Goal: Task Accomplishment & Management: Use online tool/utility

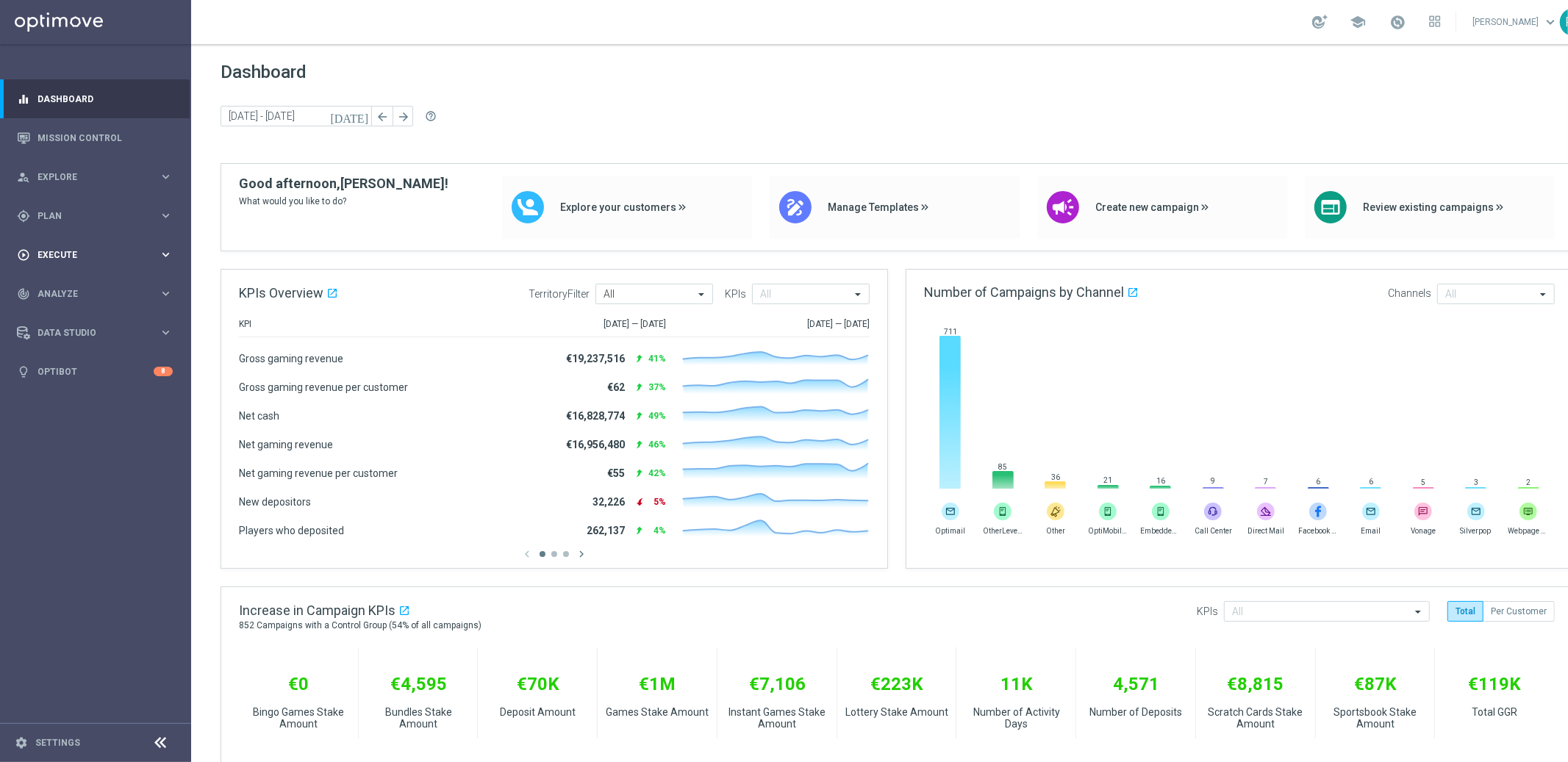
click at [51, 256] on span "Execute" at bounding box center [98, 255] width 121 height 9
click at [66, 280] on link "Campaign Builder" at bounding box center [95, 284] width 114 height 12
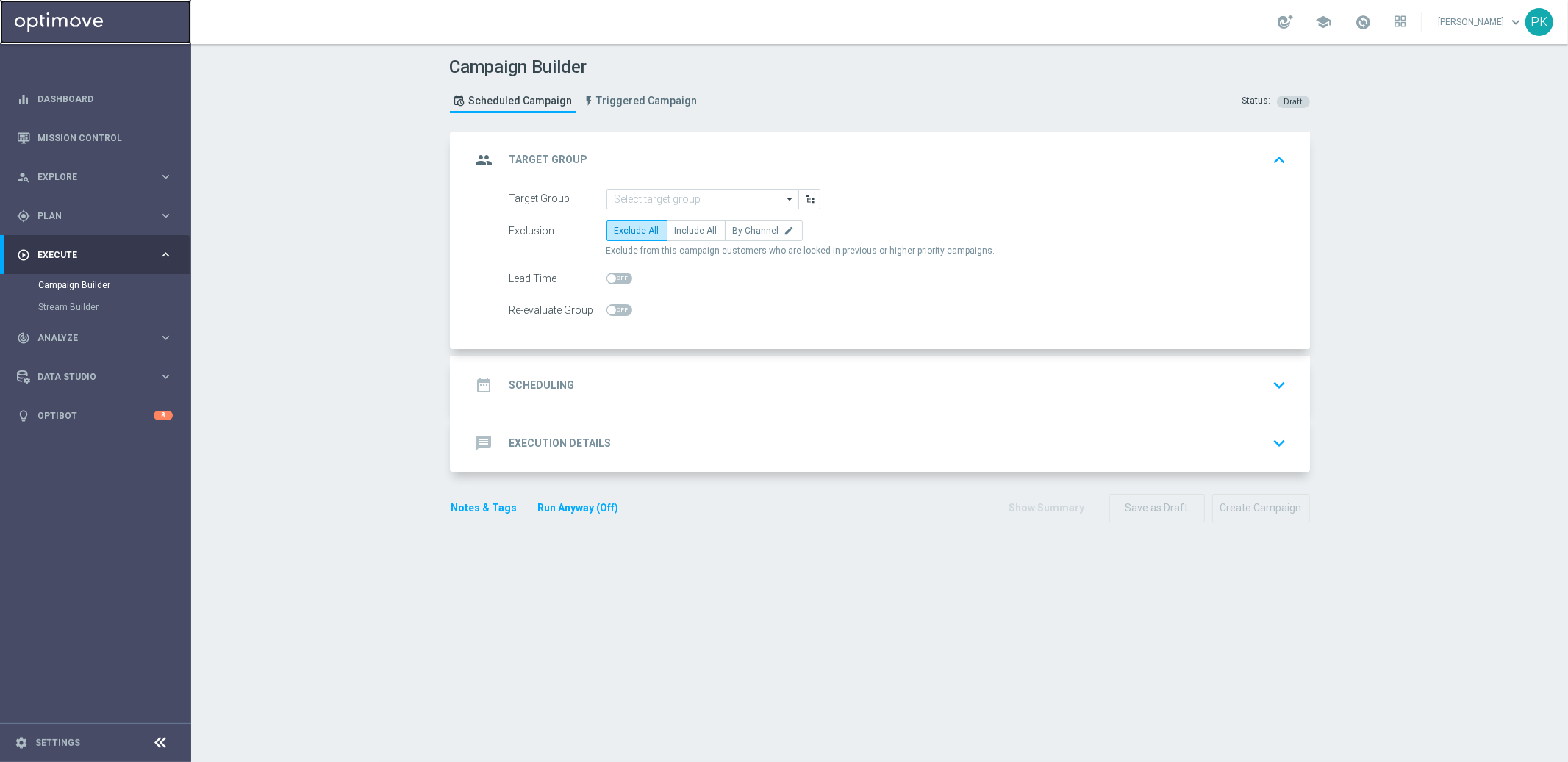
click at [60, 18] on link at bounding box center [95, 22] width 191 height 44
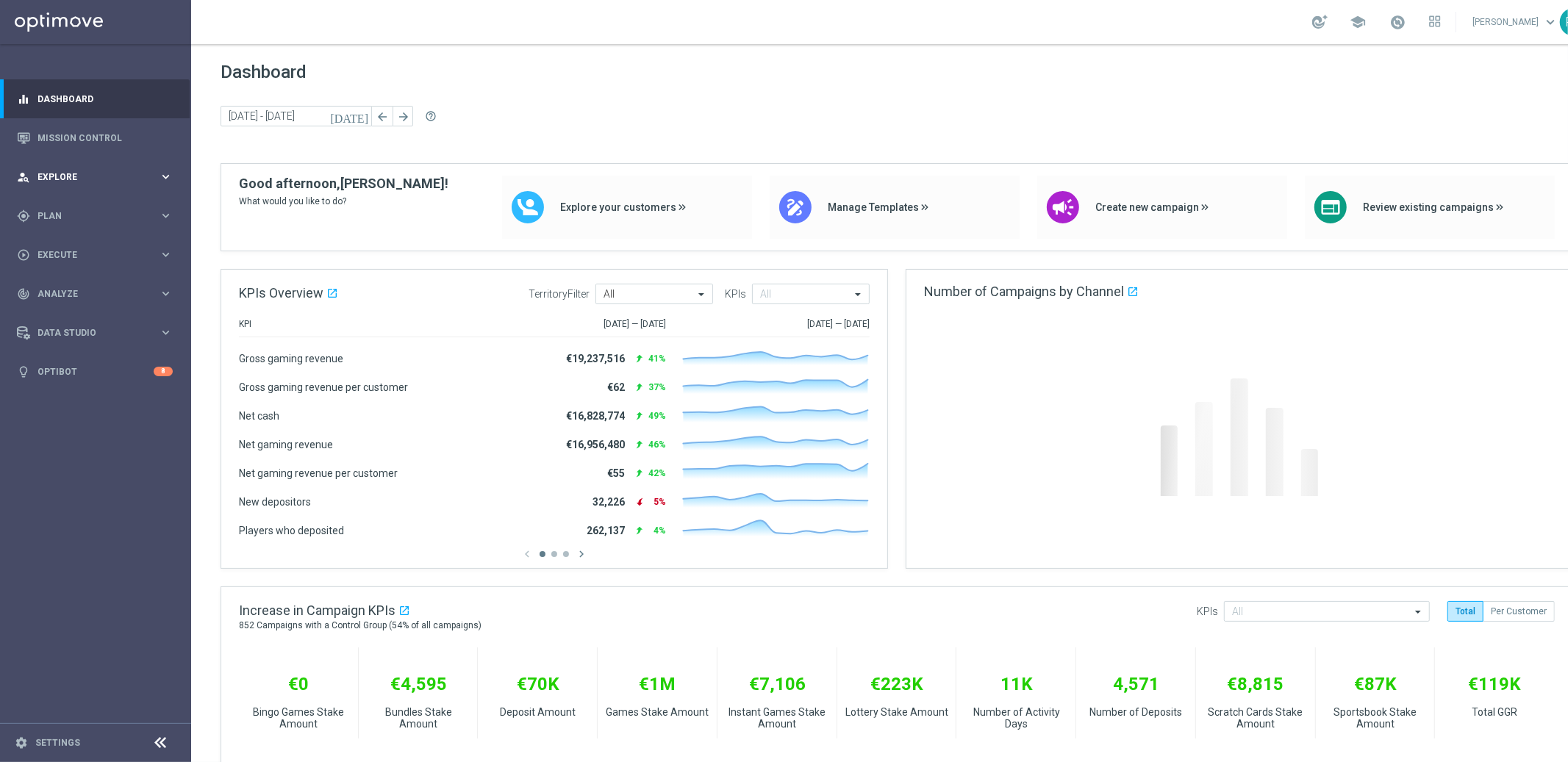
click at [52, 177] on span "Explore" at bounding box center [98, 177] width 121 height 9
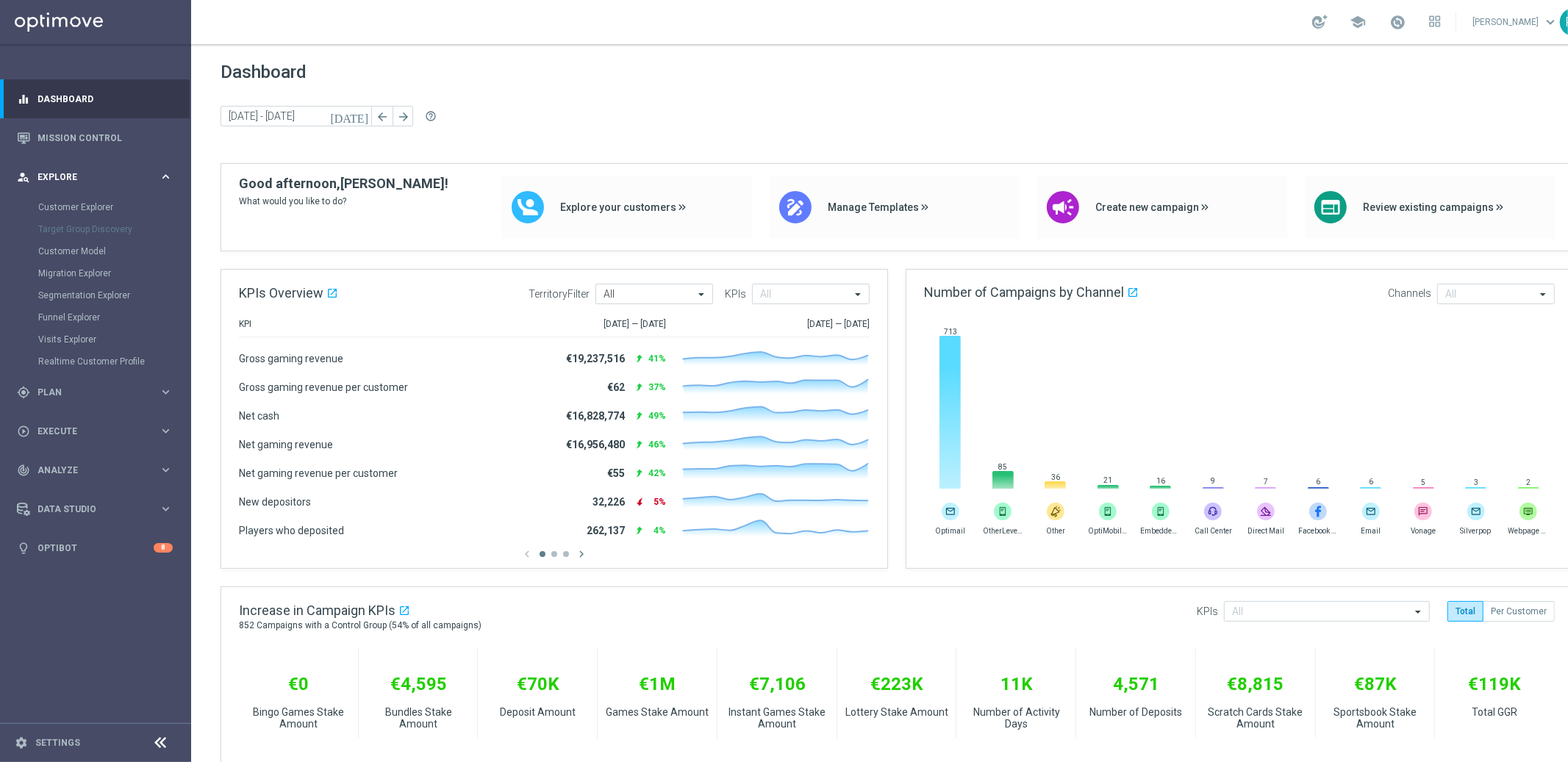
click at [64, 169] on div "person_search Explore keyboard_arrow_right" at bounding box center [94, 177] width 189 height 39
click at [55, 214] on span "Plan" at bounding box center [98, 216] width 121 height 9
click at [60, 383] on span "Execute" at bounding box center [98, 386] width 121 height 9
click at [62, 336] on span "Analyze" at bounding box center [98, 338] width 121 height 9
drag, startPoint x: 59, startPoint y: 292, endPoint x: 60, endPoint y: 284, distance: 8.1
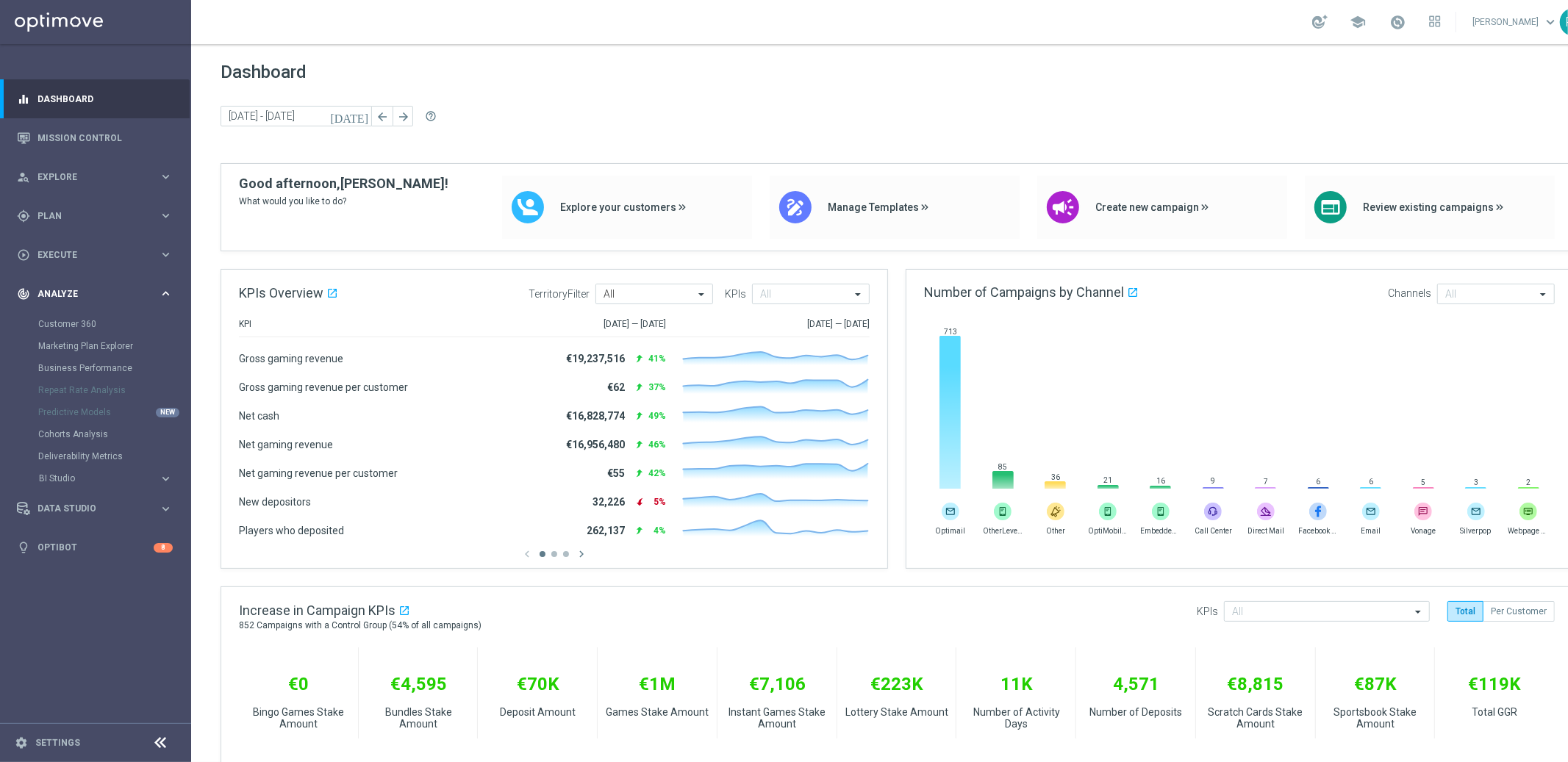
click at [60, 291] on span "Analyze" at bounding box center [98, 293] width 121 height 9
click at [66, 96] on link "Dashboard" at bounding box center [105, 98] width 135 height 39
drag, startPoint x: 61, startPoint y: 146, endPoint x: 86, endPoint y: 142, distance: 25.3
click at [62, 145] on link "Mission Control" at bounding box center [105, 137] width 135 height 39
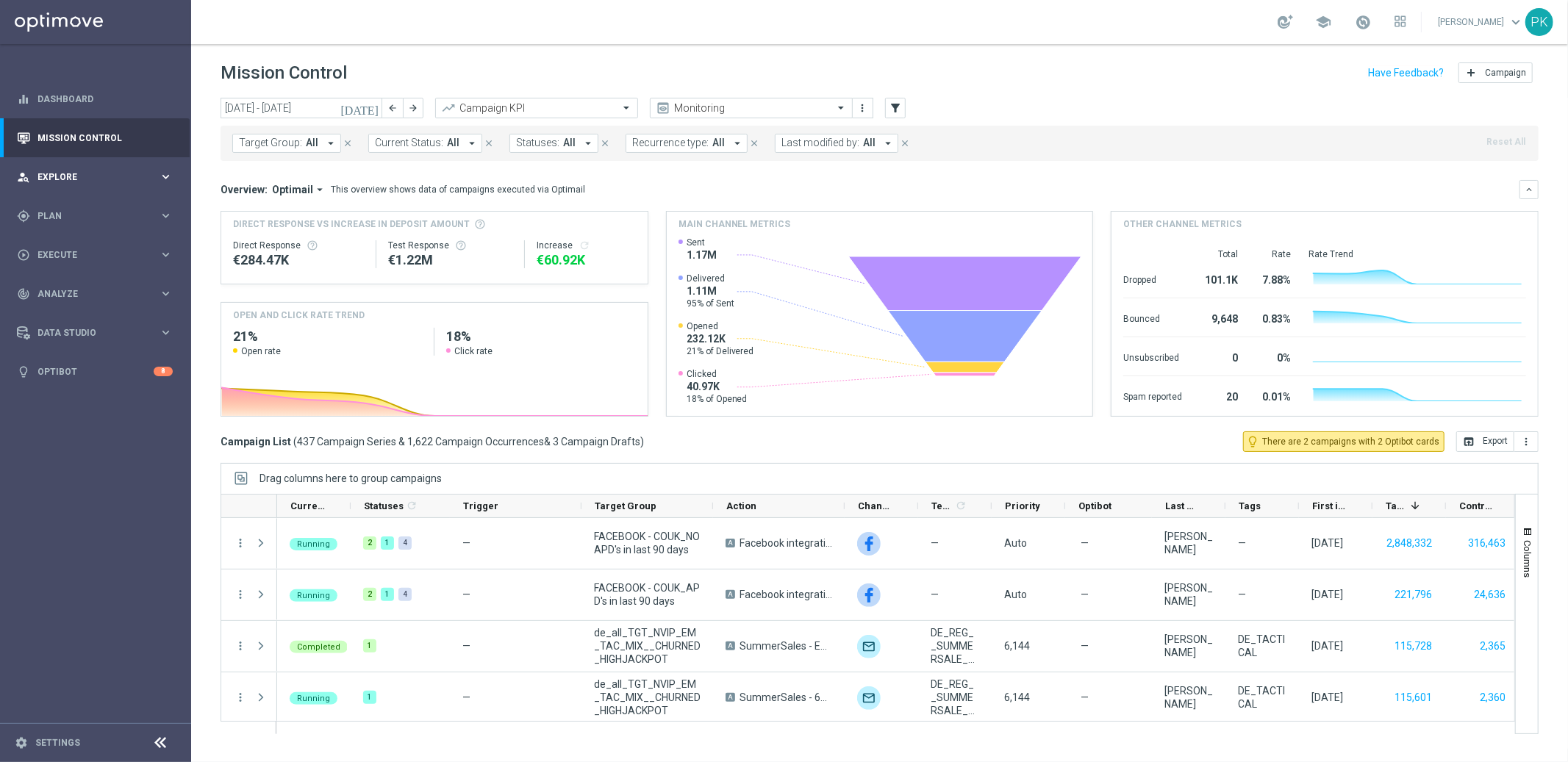
click at [70, 176] on span "Explore" at bounding box center [98, 177] width 121 height 9
click at [63, 174] on span "Explore" at bounding box center [98, 177] width 121 height 9
click at [52, 214] on span "Plan" at bounding box center [98, 216] width 121 height 9
click at [53, 213] on span "Plan" at bounding box center [98, 216] width 121 height 9
click at [51, 253] on span "Execute" at bounding box center [98, 255] width 121 height 9
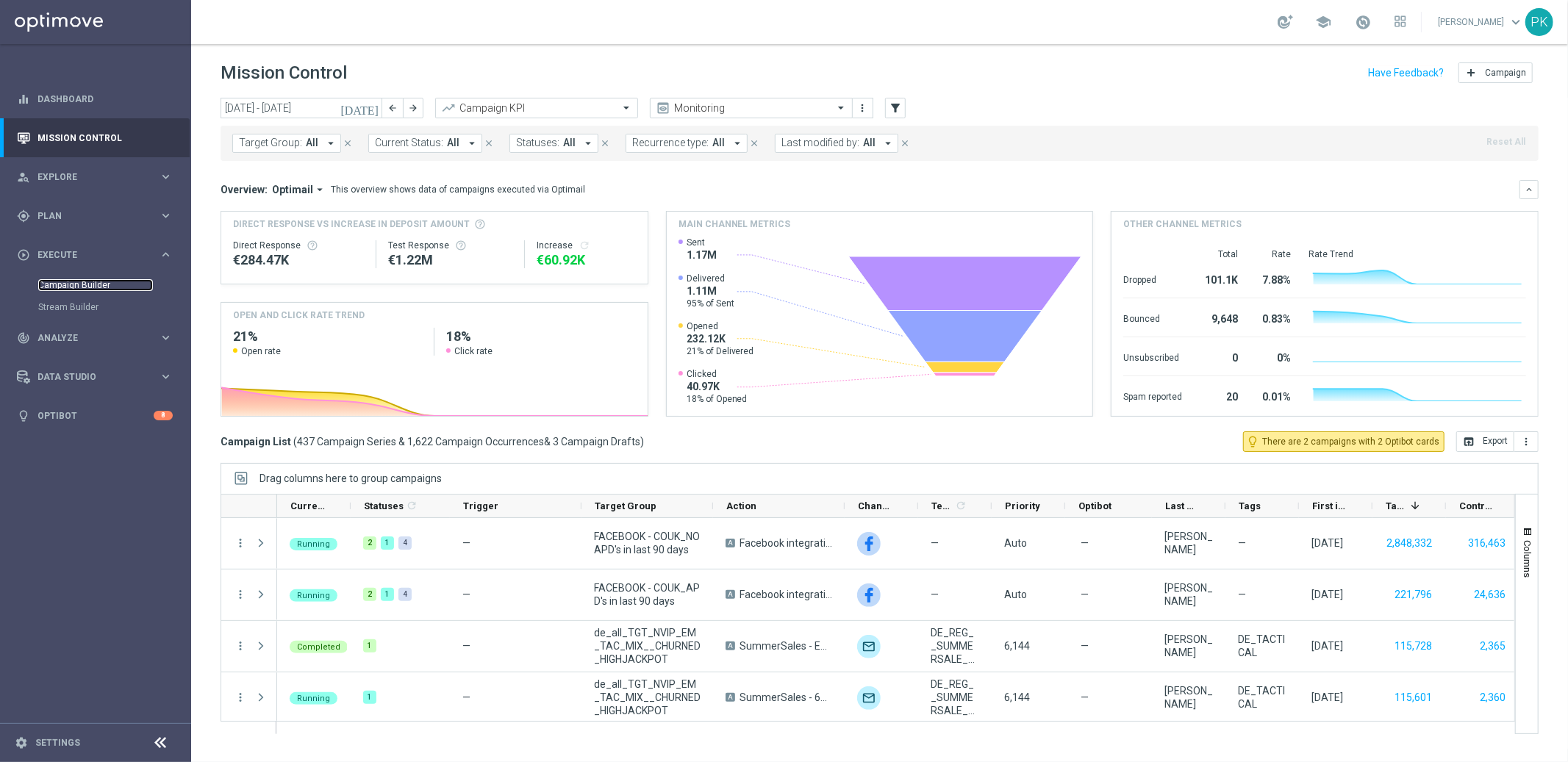
click at [62, 283] on link "Campaign Builder" at bounding box center [95, 284] width 114 height 12
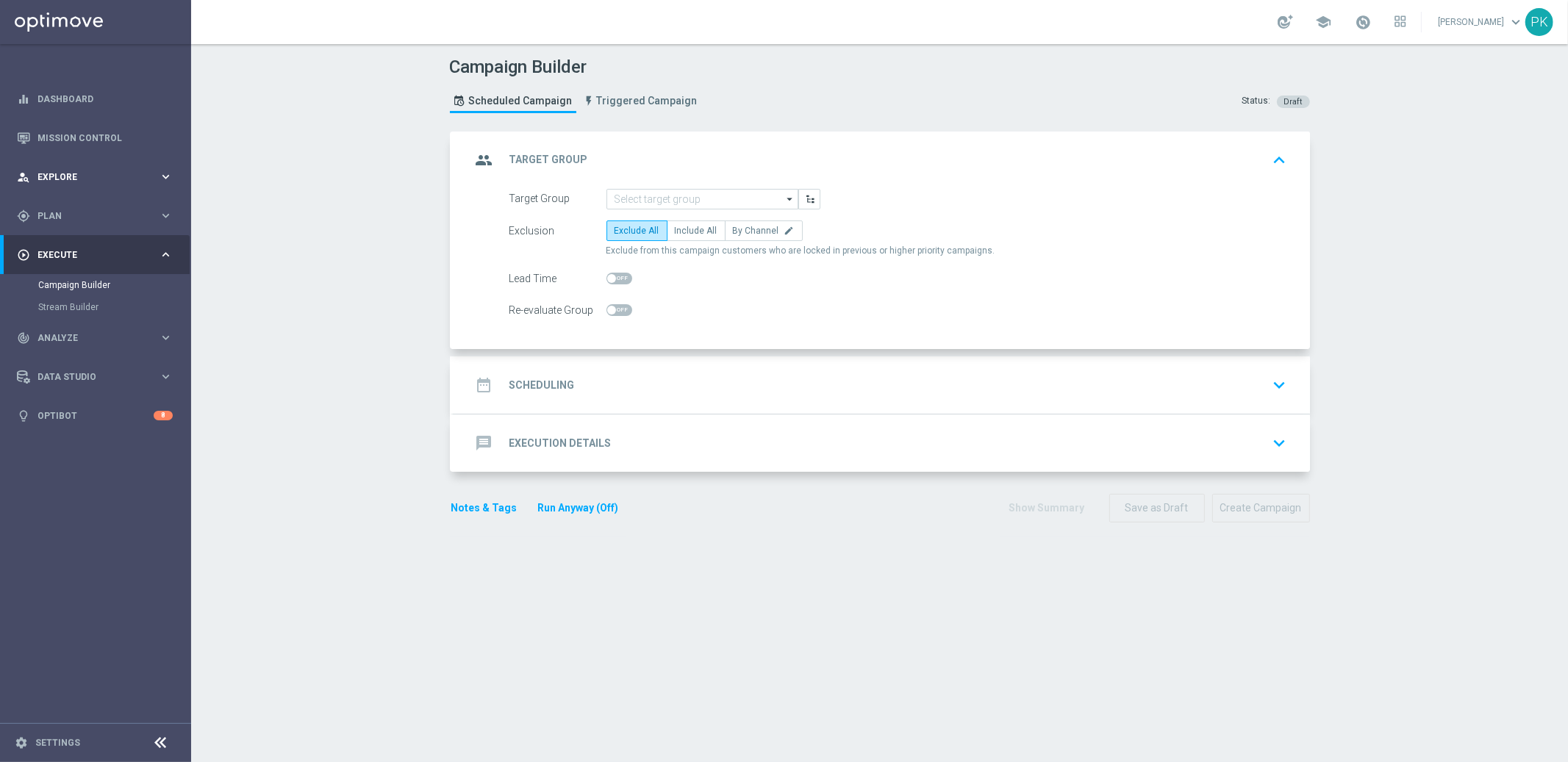
click at [64, 173] on span "Explore" at bounding box center [98, 177] width 121 height 9
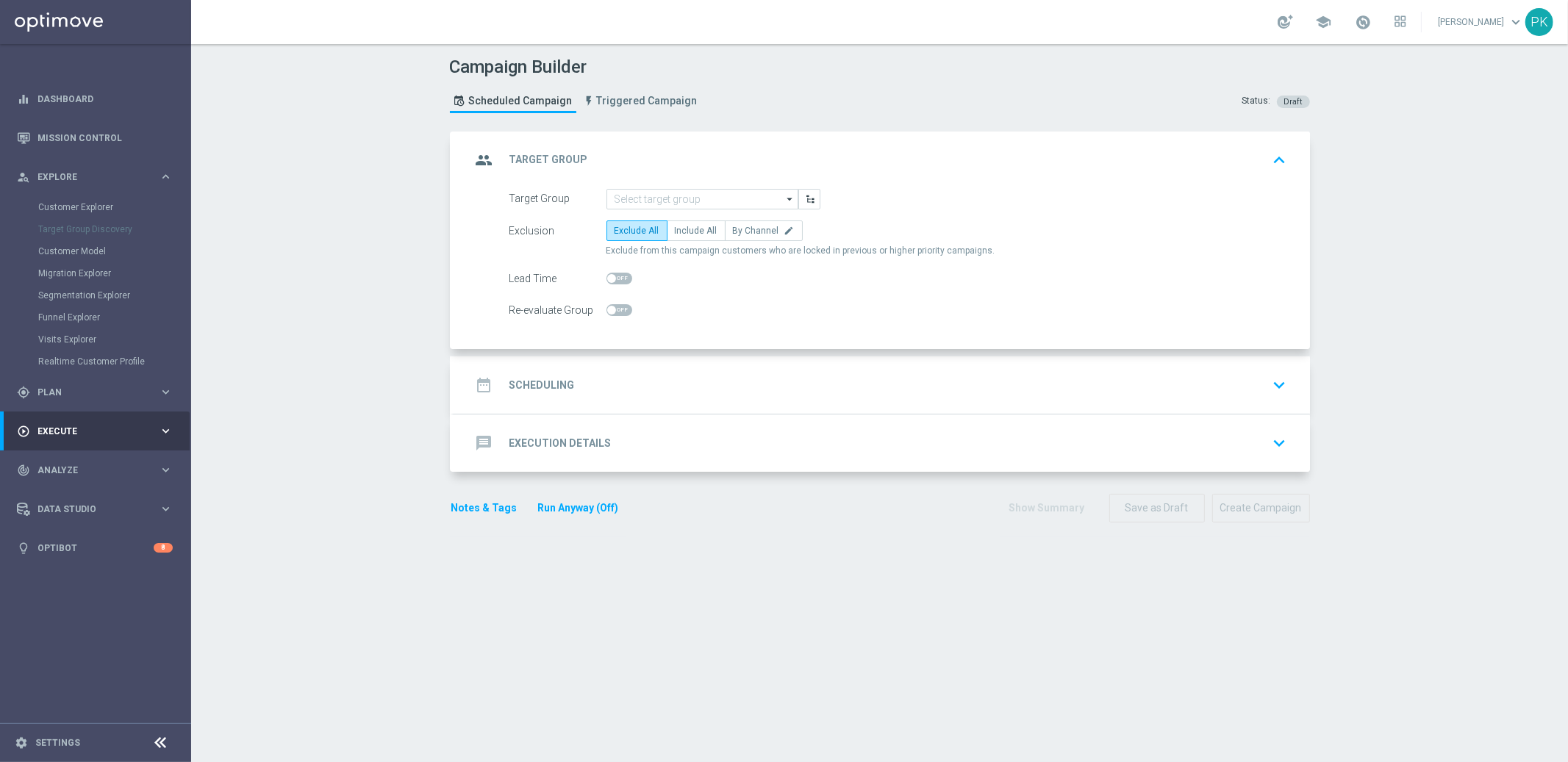
drag, startPoint x: 78, startPoint y: 223, endPoint x: 74, endPoint y: 233, distance: 10.8
click at [78, 223] on div "Target Group Discovery" at bounding box center [113, 229] width 151 height 22
click at [62, 390] on span "Plan" at bounding box center [98, 392] width 121 height 9
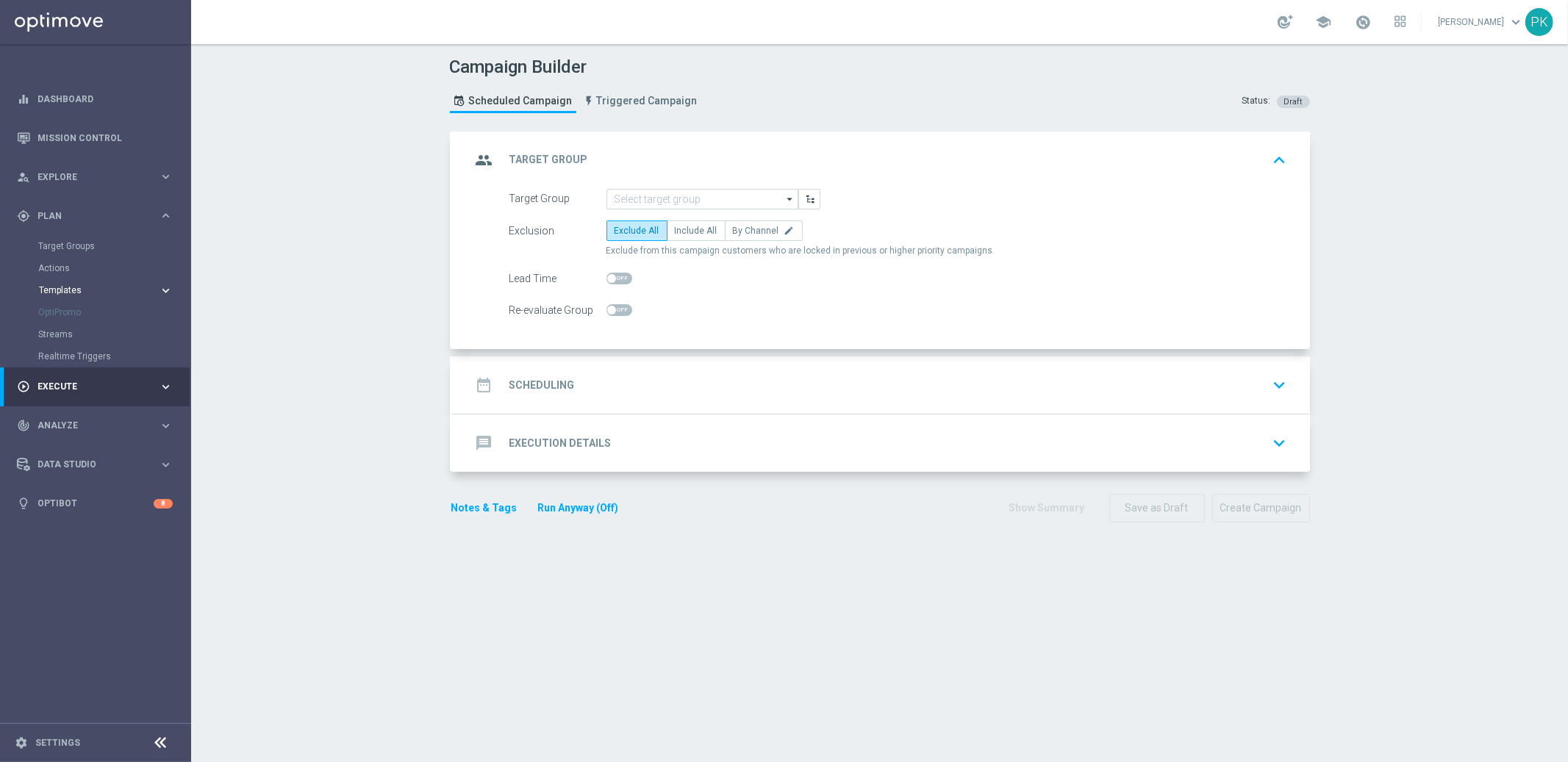
click at [58, 290] on span "Templates" at bounding box center [92, 290] width 105 height 9
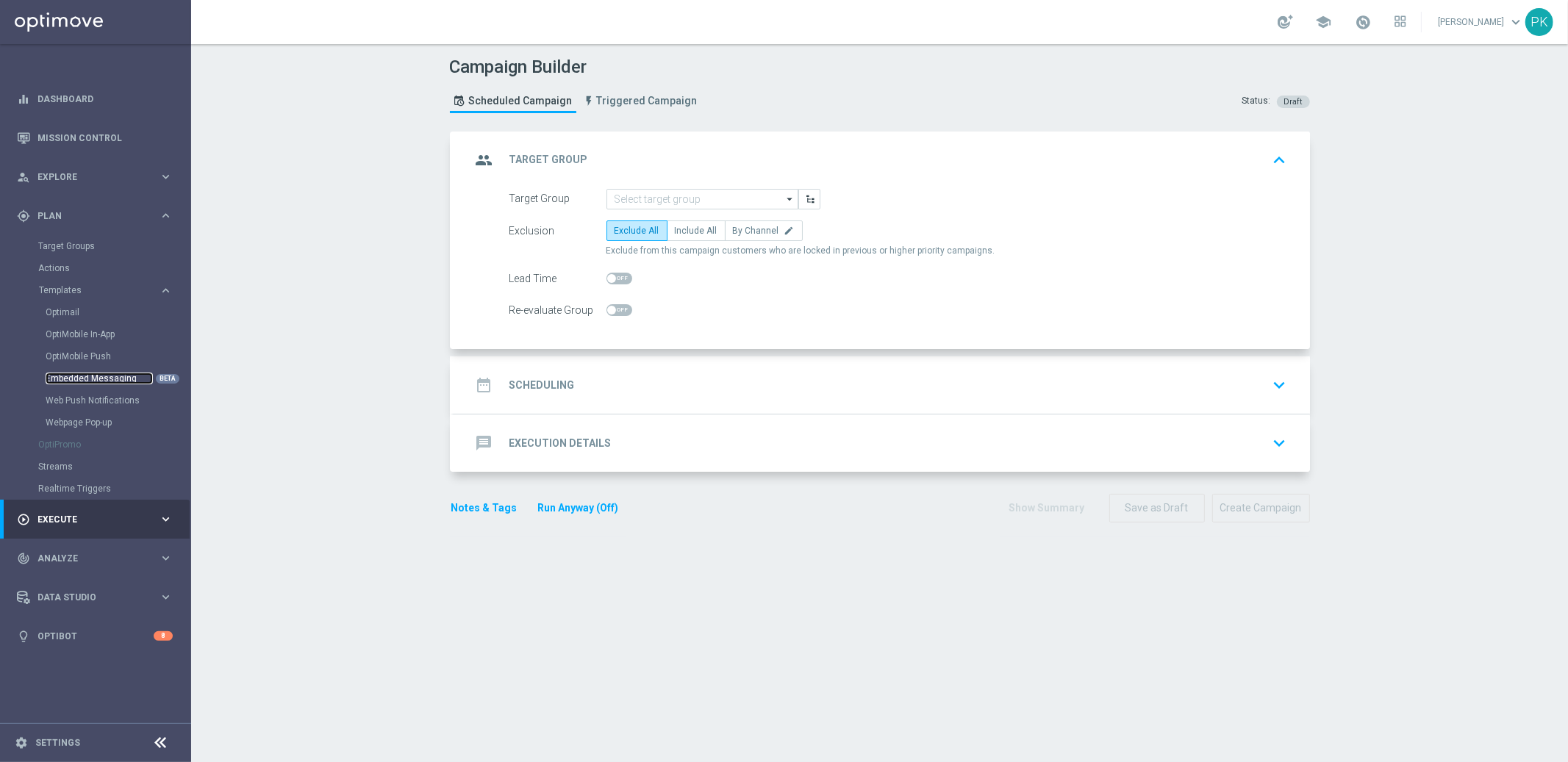
click at [81, 379] on link "Embedded Messaging" at bounding box center [99, 378] width 107 height 12
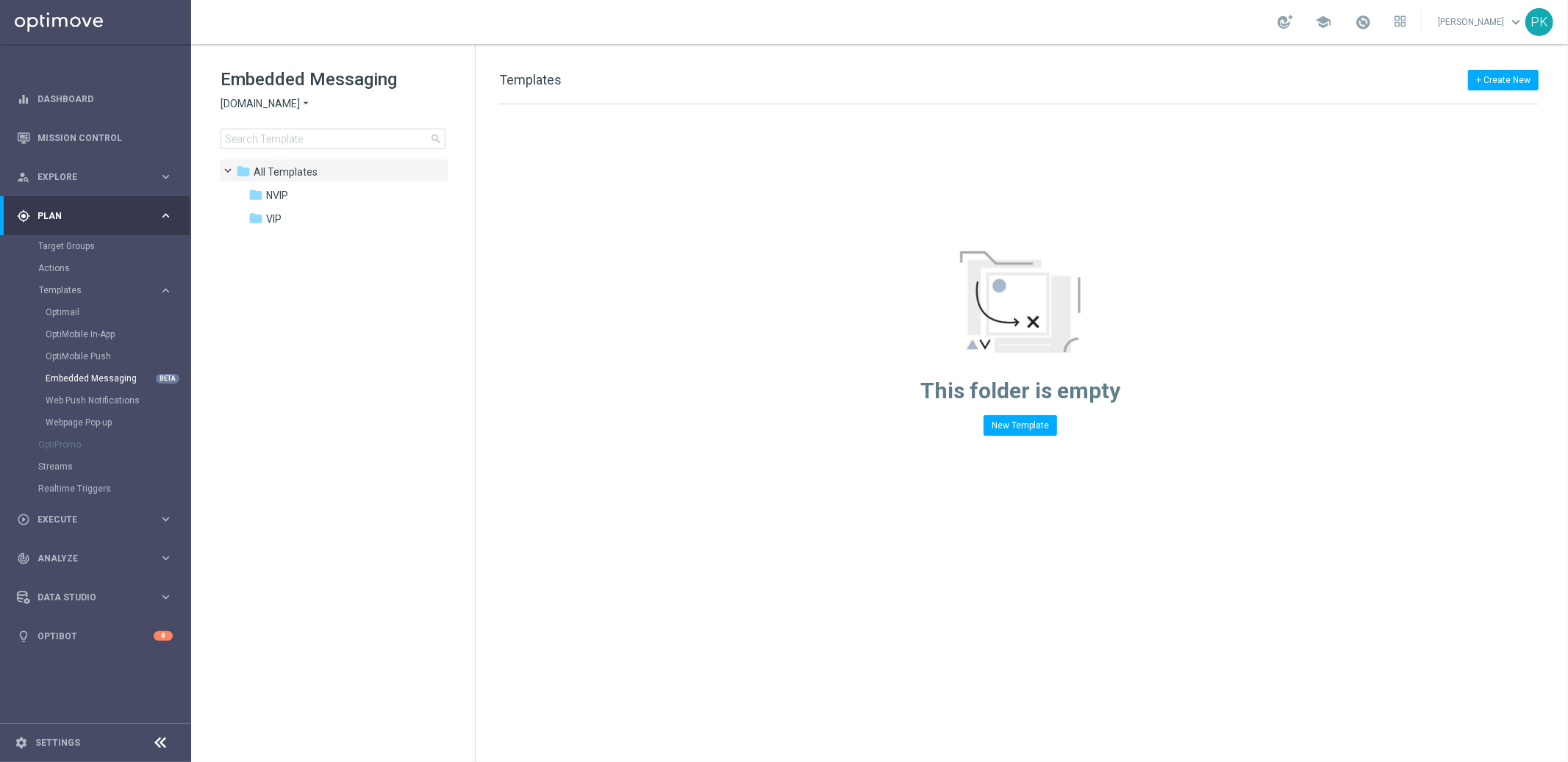
click at [300, 104] on span "[DOMAIN_NAME]" at bounding box center [260, 103] width 79 height 14
click at [372, 285] on tree-viewport "folder All Templates more_vert folder NVIP more_vert" at bounding box center [346, 458] width 254 height 600
